Goal: Information Seeking & Learning: Find specific page/section

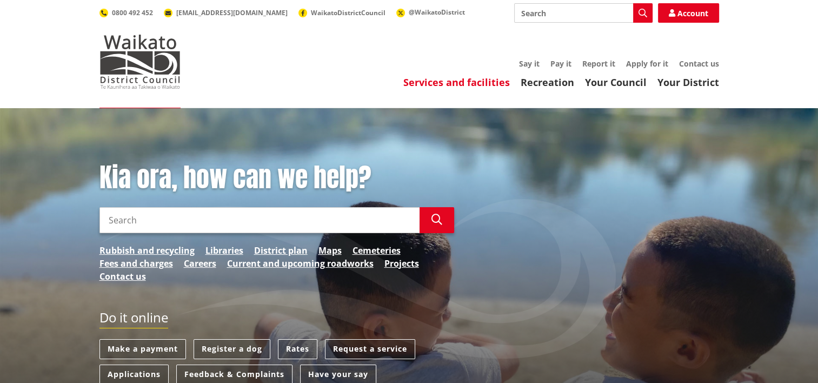
click at [471, 80] on link "Services and facilities" at bounding box center [457, 82] width 107 height 13
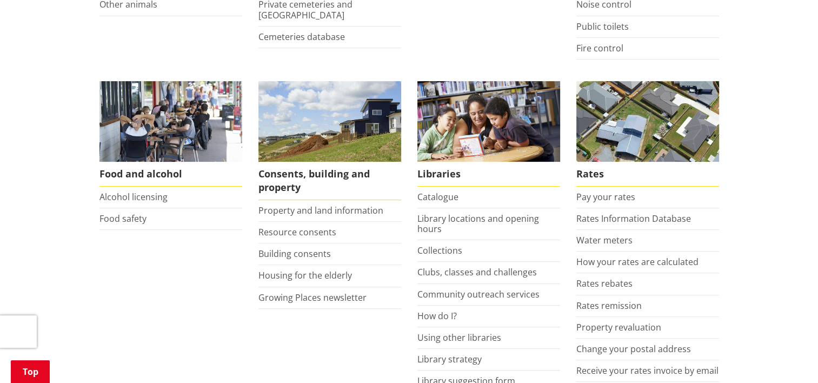
scroll to position [374, 0]
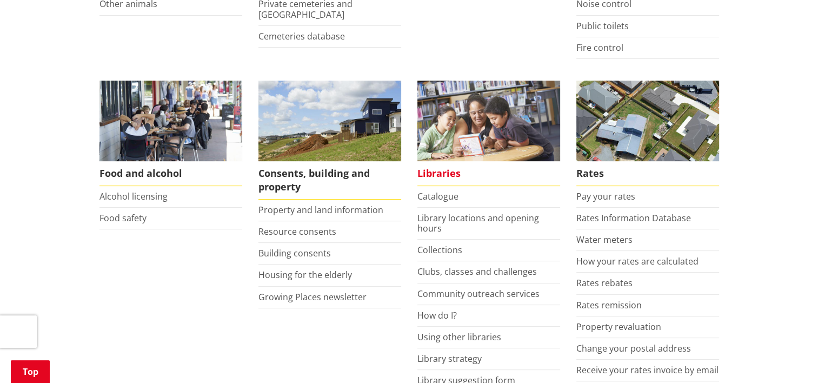
click at [458, 174] on span "Libraries" at bounding box center [489, 173] width 143 height 25
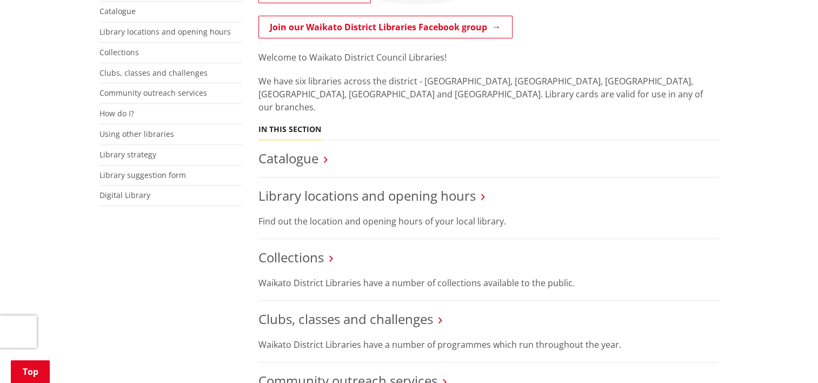
scroll to position [238, 0]
click at [377, 187] on link "Library locations and opening hours" at bounding box center [367, 196] width 217 height 18
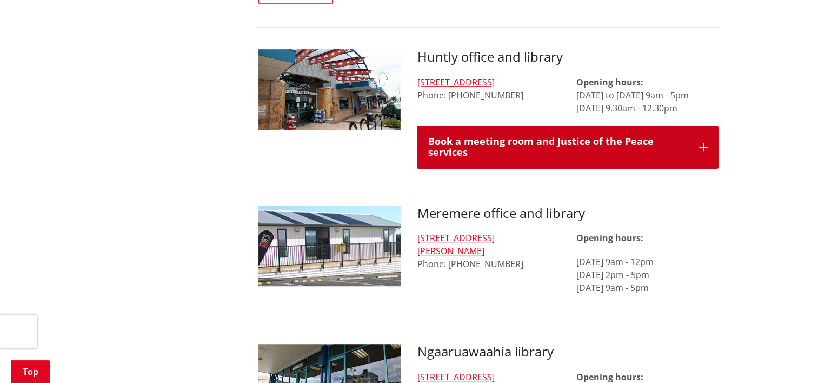
scroll to position [658, 0]
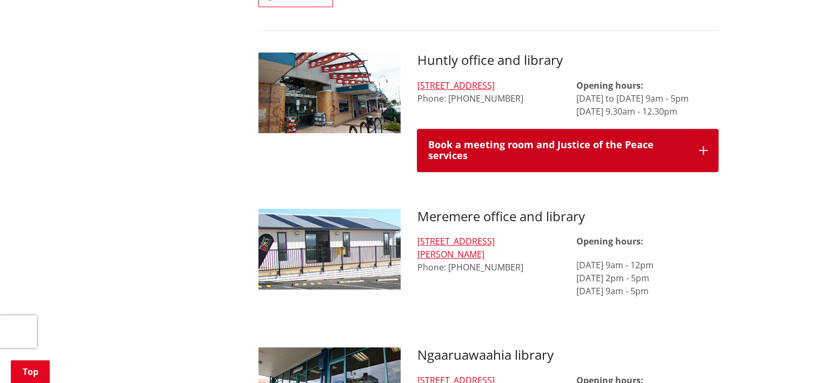
click at [594, 140] on div "Book a meeting room and Justice of the Peace services" at bounding box center [558, 151] width 261 height 22
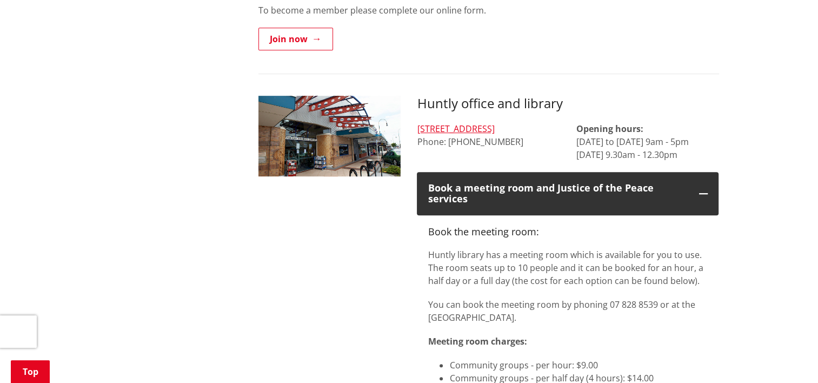
scroll to position [757, 0]
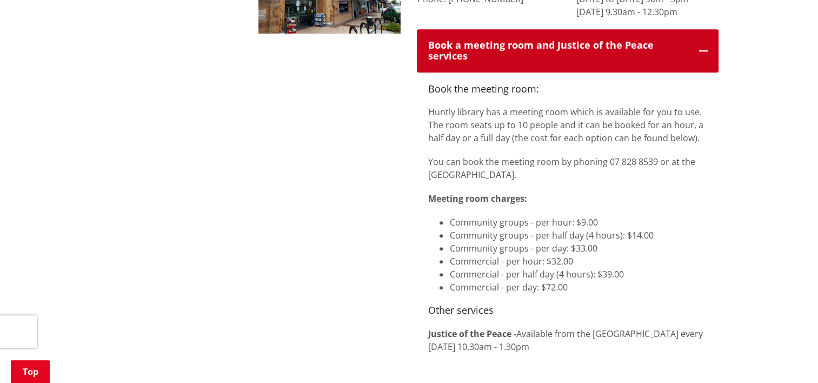
click at [571, 40] on div "Book a meeting room and Justice of the Peace services" at bounding box center [558, 51] width 261 height 22
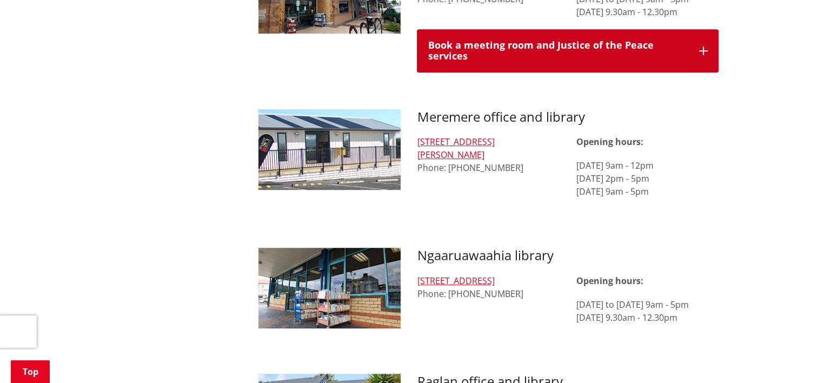
click at [645, 40] on div "Book a meeting room and Justice of the Peace services" at bounding box center [558, 51] width 261 height 22
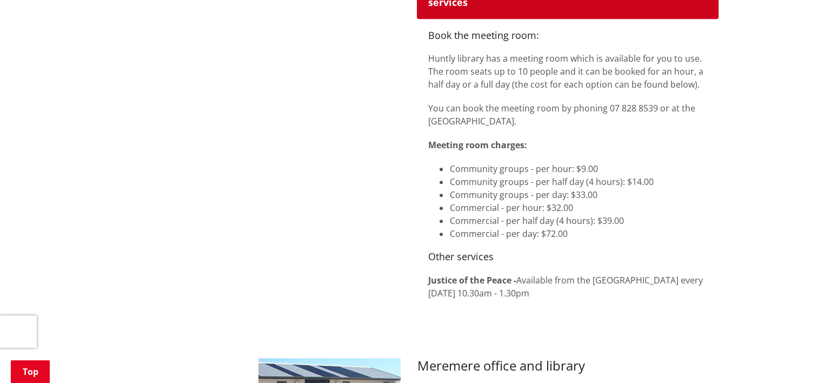
scroll to position [811, 0]
